Goal: Task Accomplishment & Management: Use online tool/utility

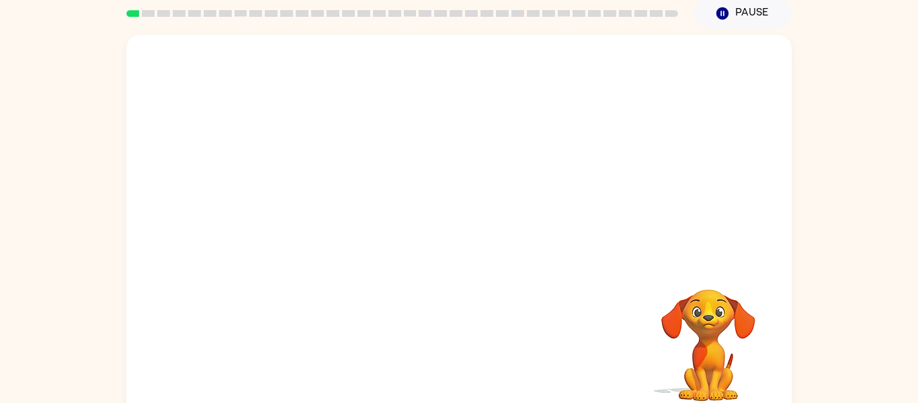
scroll to position [70, 0]
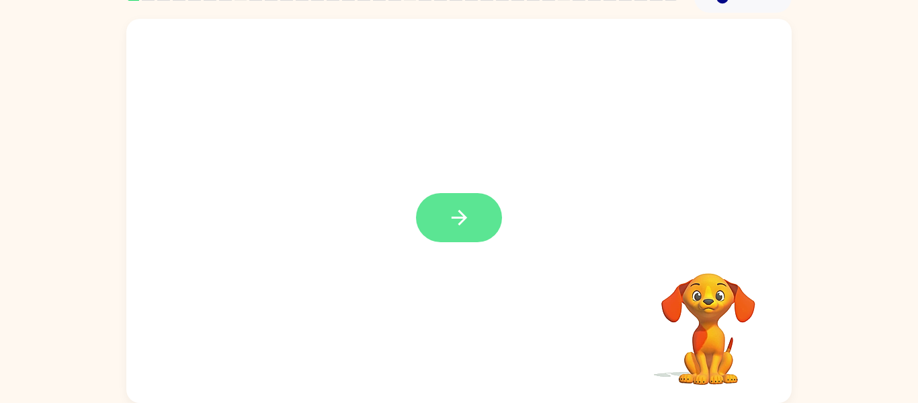
click at [479, 210] on button "button" at bounding box center [459, 217] width 86 height 49
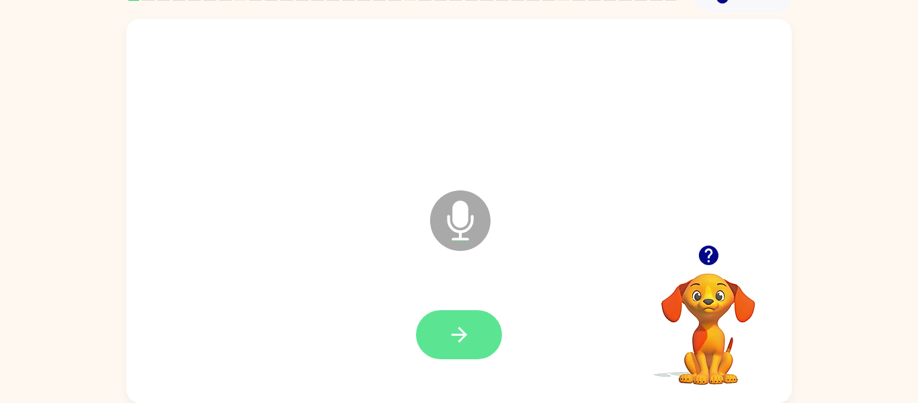
click at [467, 334] on icon "button" at bounding box center [458, 334] width 15 height 15
click at [489, 354] on button "button" at bounding box center [459, 334] width 86 height 49
click at [464, 337] on icon "button" at bounding box center [458, 334] width 15 height 15
click at [479, 346] on button "button" at bounding box center [459, 334] width 86 height 49
click at [481, 335] on button "button" at bounding box center [459, 334] width 86 height 49
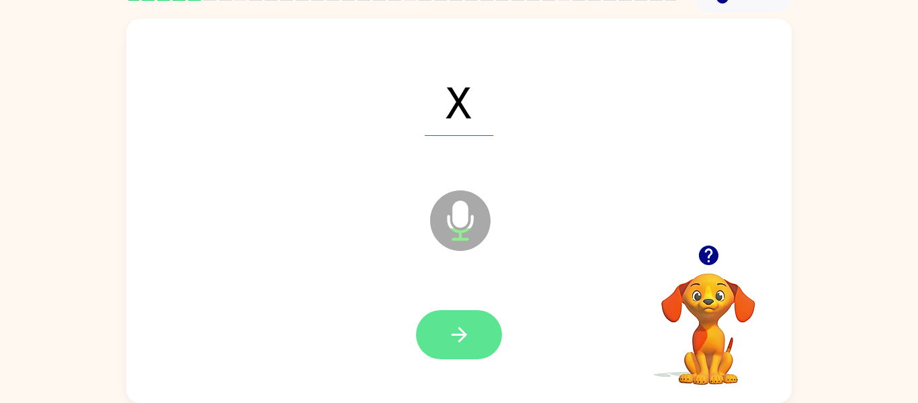
click at [481, 323] on button "button" at bounding box center [459, 334] width 86 height 49
click at [461, 340] on icon "button" at bounding box center [458, 334] width 15 height 15
click at [464, 335] on icon "button" at bounding box center [458, 334] width 15 height 15
click at [464, 344] on icon "button" at bounding box center [460, 335] width 24 height 24
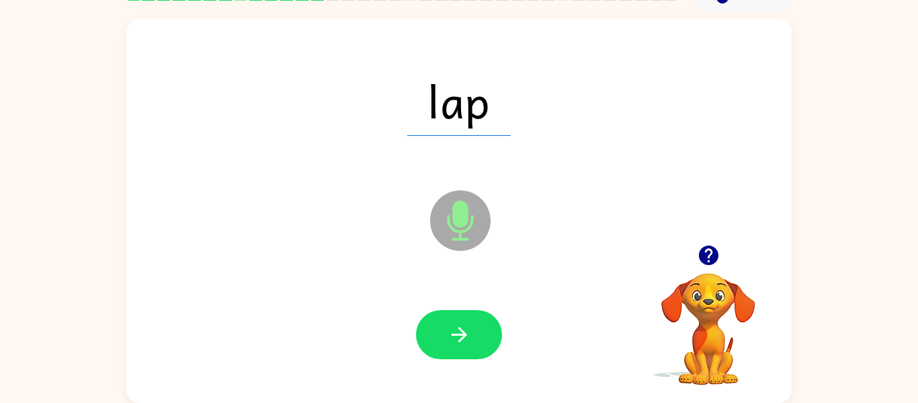
click at [464, 344] on icon "button" at bounding box center [460, 335] width 24 height 24
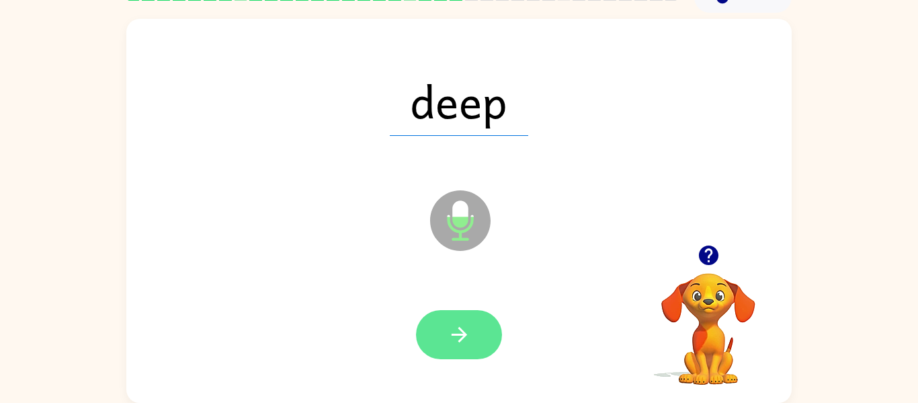
click at [465, 348] on button "button" at bounding box center [459, 334] width 86 height 49
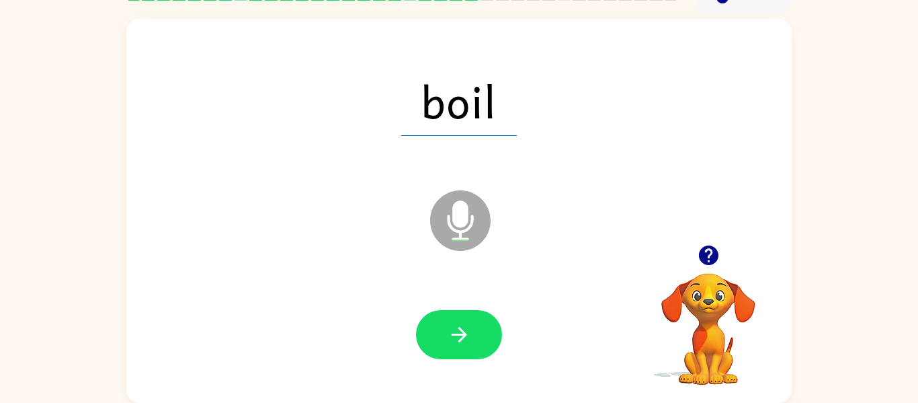
click at [465, 348] on button "button" at bounding box center [459, 334] width 86 height 49
click at [260, 231] on div "focus Microphone The Microphone is here when it is your turn to talk" at bounding box center [459, 211] width 666 height 384
click at [280, 225] on div "little Microphone The Microphone is here when it is your turn to talk" at bounding box center [459, 211] width 666 height 384
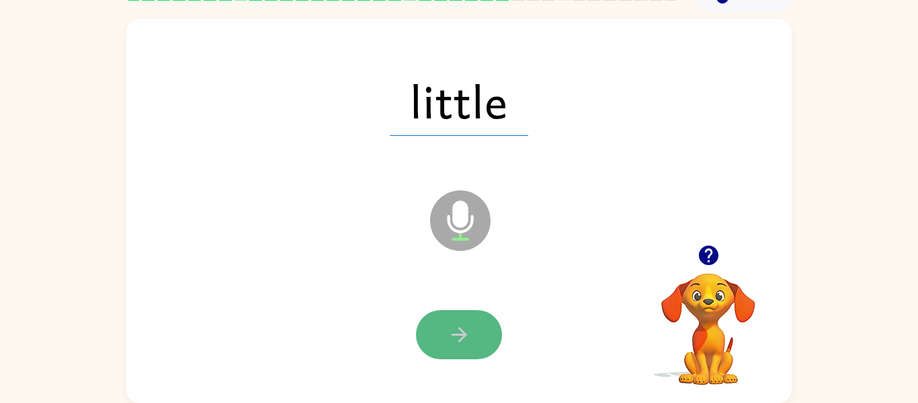
click at [432, 325] on button "button" at bounding box center [459, 334] width 86 height 49
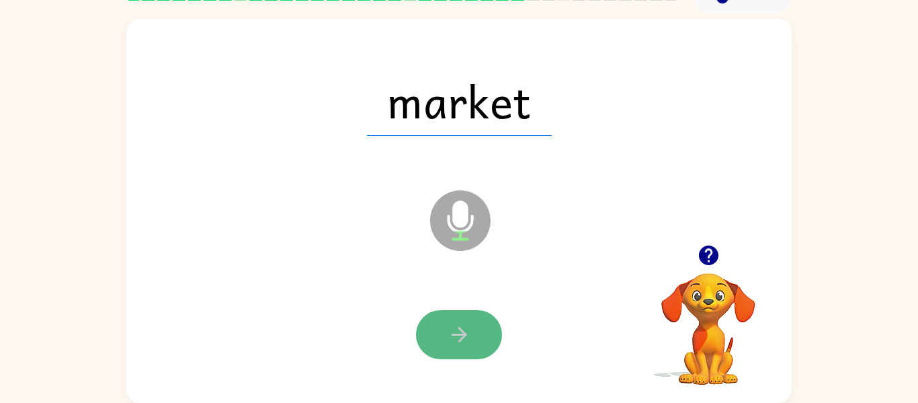
click at [432, 326] on button "button" at bounding box center [459, 334] width 86 height 49
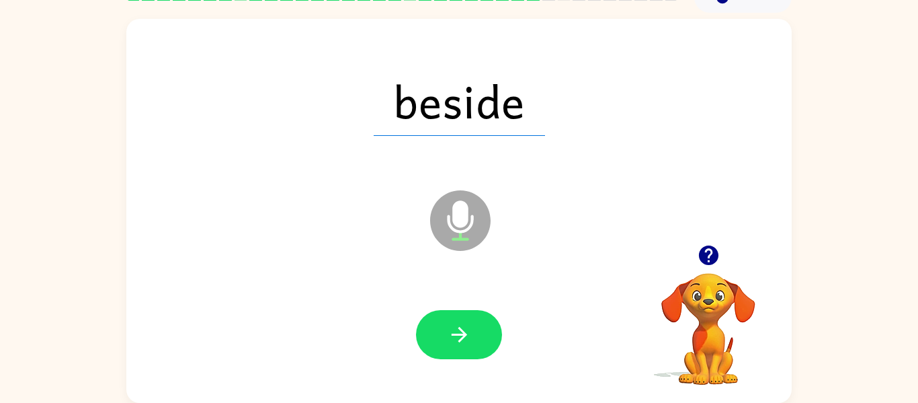
click at [432, 326] on button "button" at bounding box center [459, 334] width 86 height 49
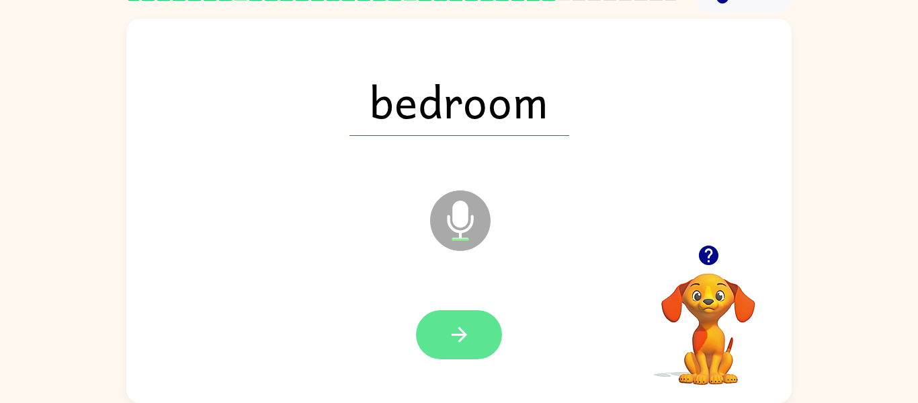
click at [434, 332] on button "button" at bounding box center [459, 334] width 86 height 49
click at [434, 332] on div at bounding box center [459, 334] width 86 height 49
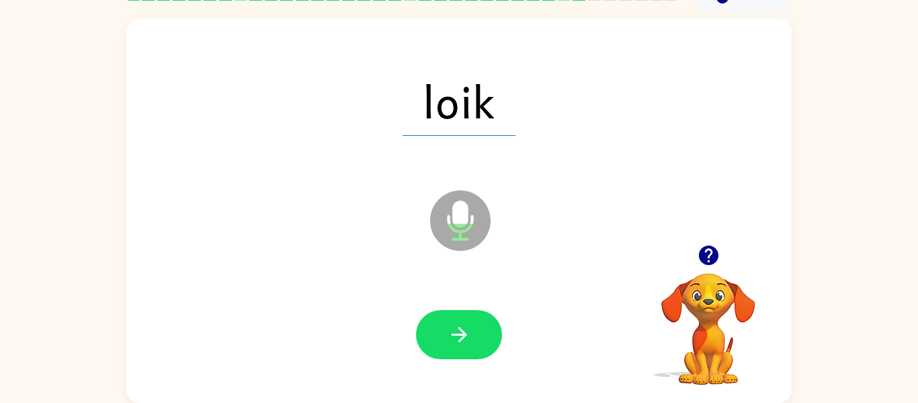
click at [434, 332] on button "button" at bounding box center [459, 334] width 86 height 49
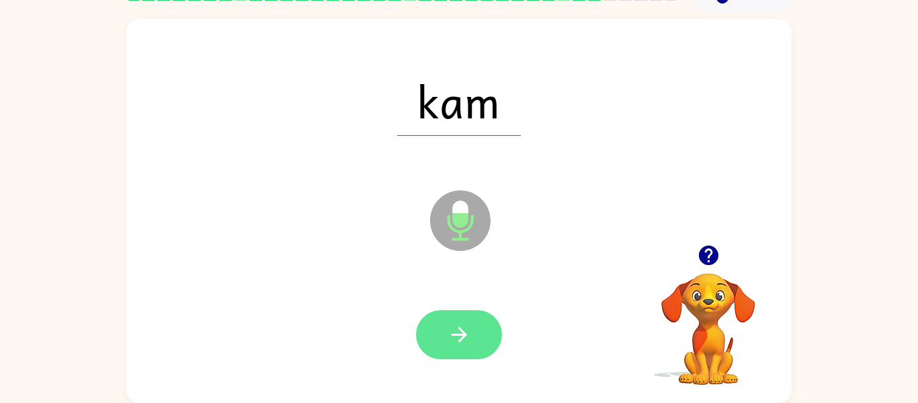
click at [434, 335] on button "button" at bounding box center [459, 334] width 86 height 49
click at [434, 341] on button "button" at bounding box center [459, 334] width 86 height 49
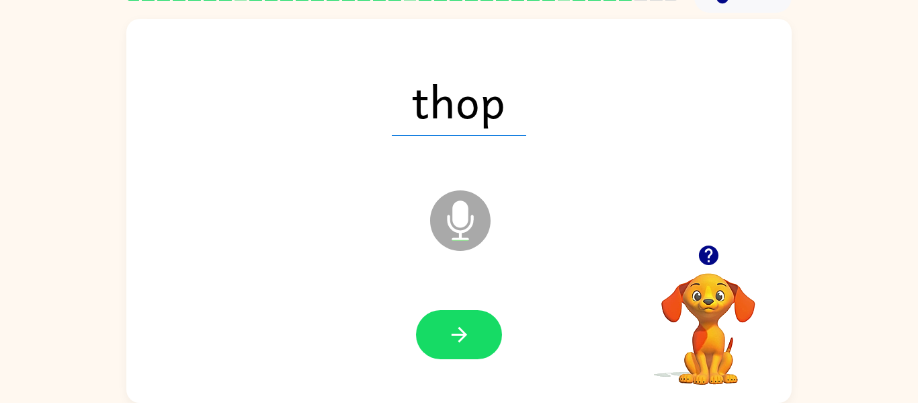
click at [352, 303] on div at bounding box center [459, 335] width 639 height 110
click at [461, 349] on button "button" at bounding box center [459, 334] width 86 height 49
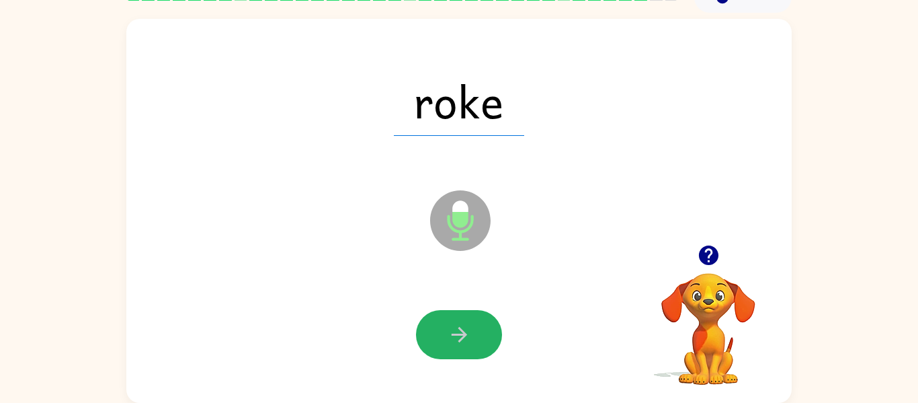
click at [461, 349] on button "button" at bounding box center [459, 334] width 86 height 49
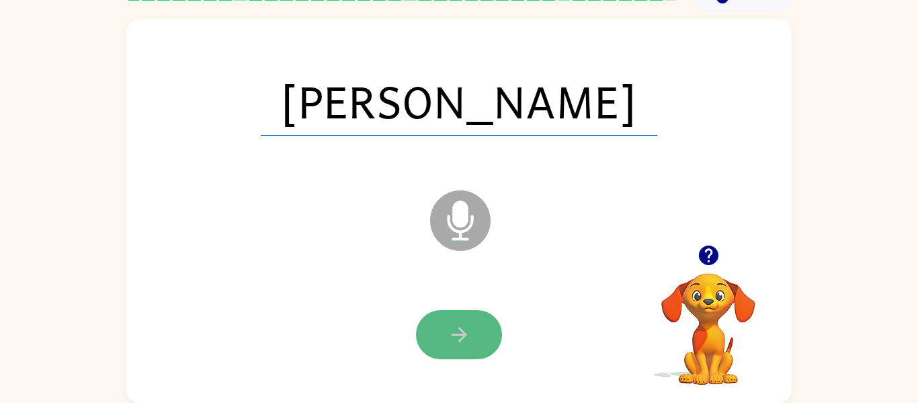
click at [452, 340] on icon "button" at bounding box center [460, 335] width 24 height 24
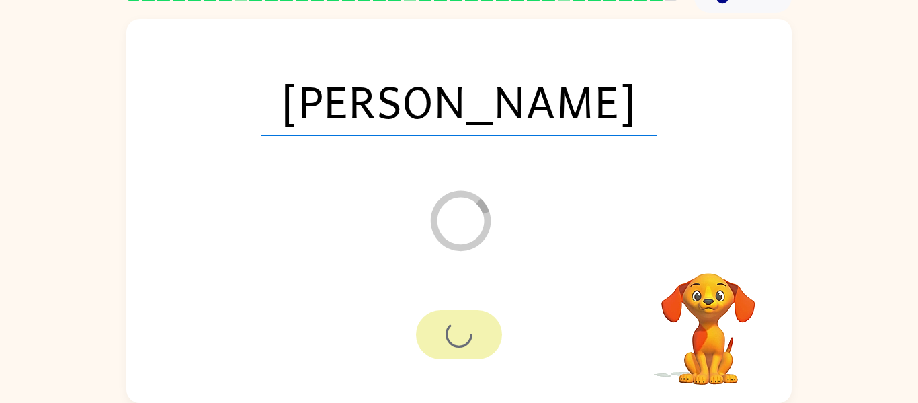
scroll to position [46, 0]
